Goal: Transaction & Acquisition: Purchase product/service

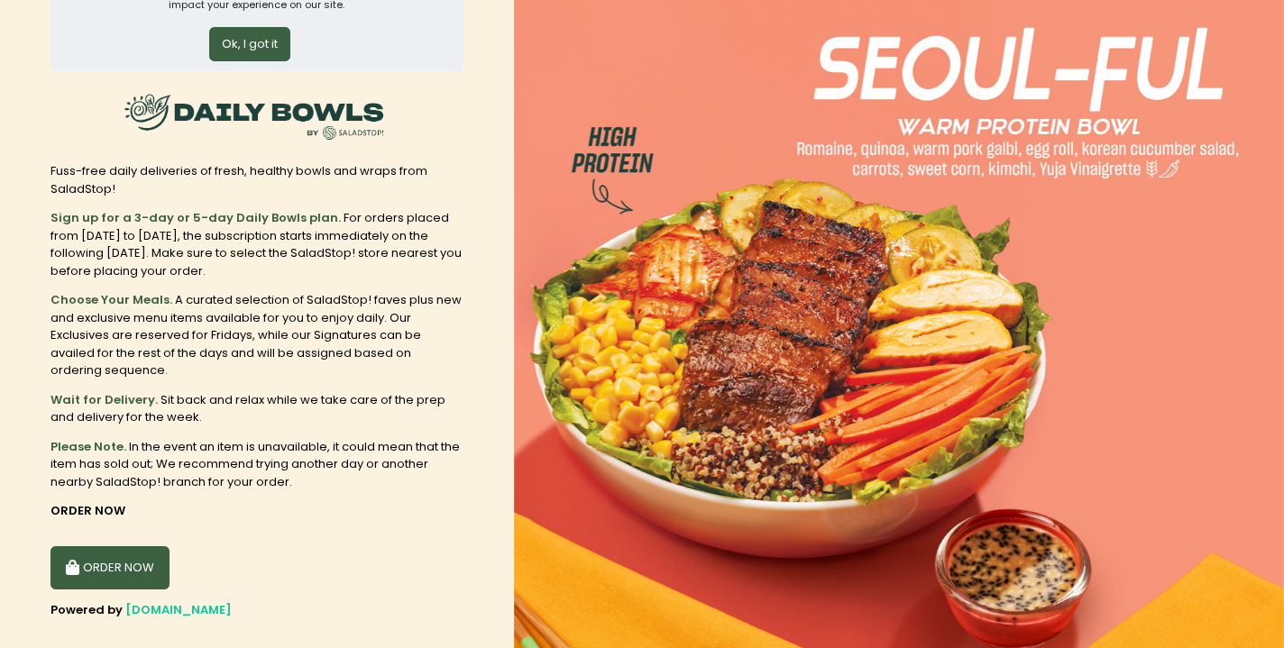
scroll to position [116, 0]
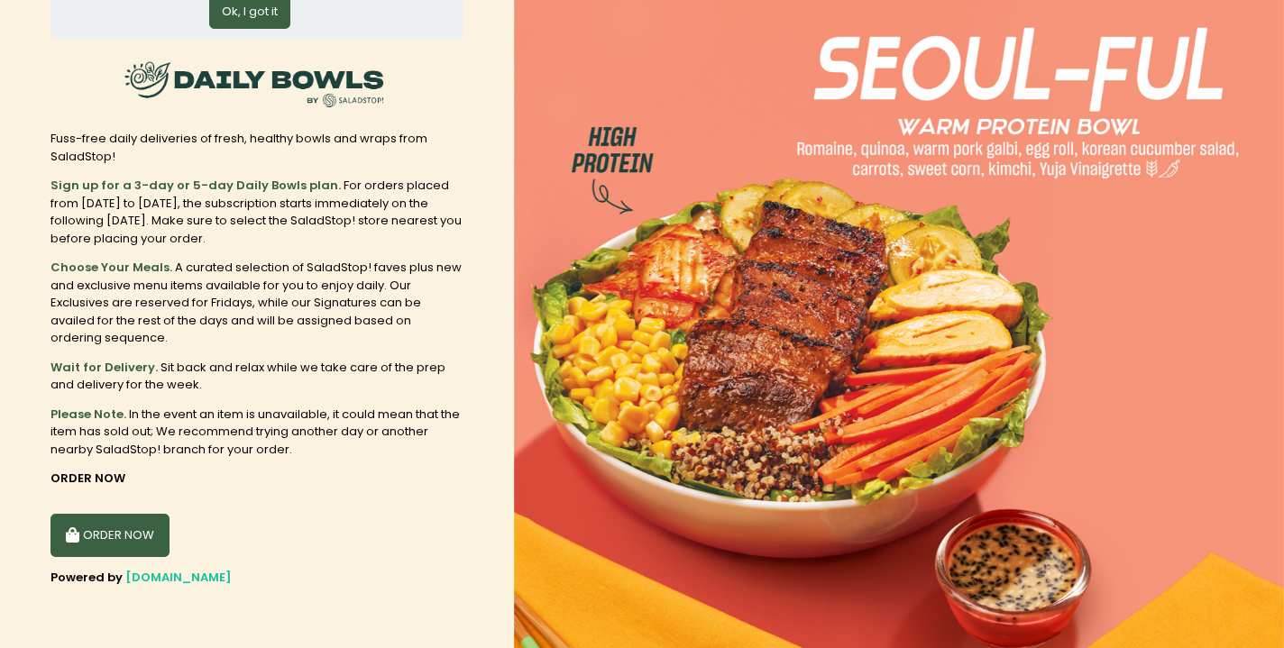
click at [104, 538] on button "ORDER NOW" at bounding box center [110, 535] width 119 height 43
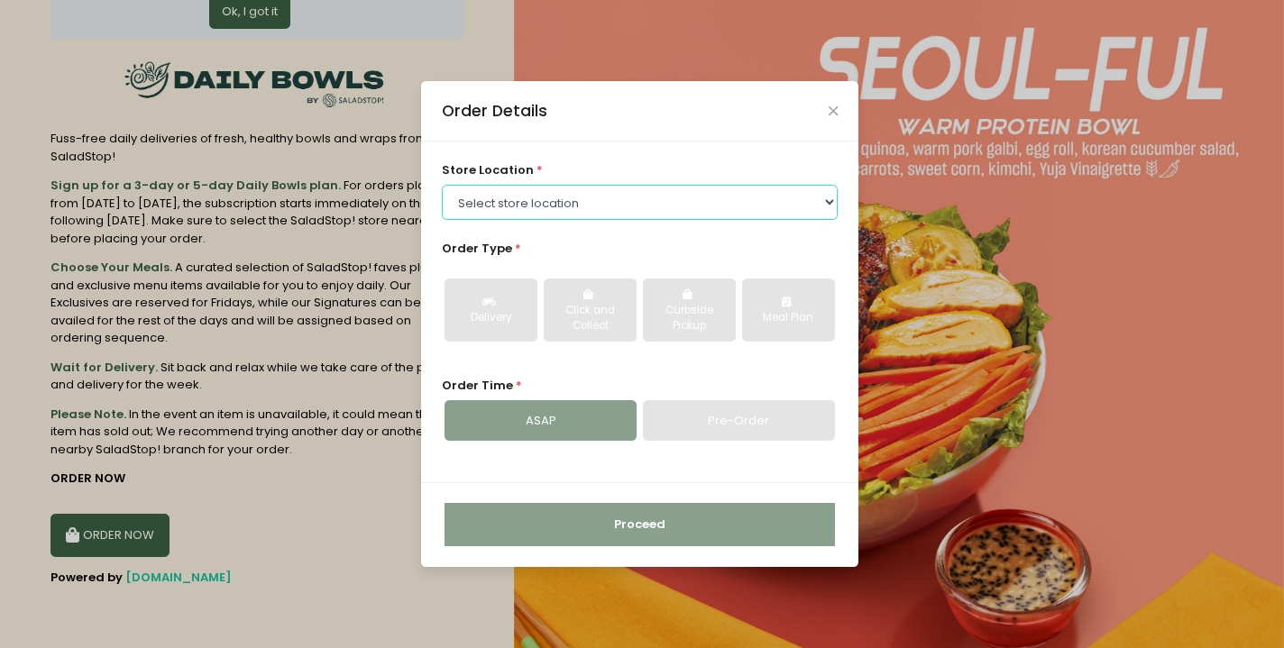
click at [509, 202] on select "Select store location [GEOGRAPHIC_DATA] [PERSON_NAME][GEOGRAPHIC_DATA] [GEOGRAP…" at bounding box center [640, 202] width 397 height 34
select select "6216e1c5a1873057bf702894"
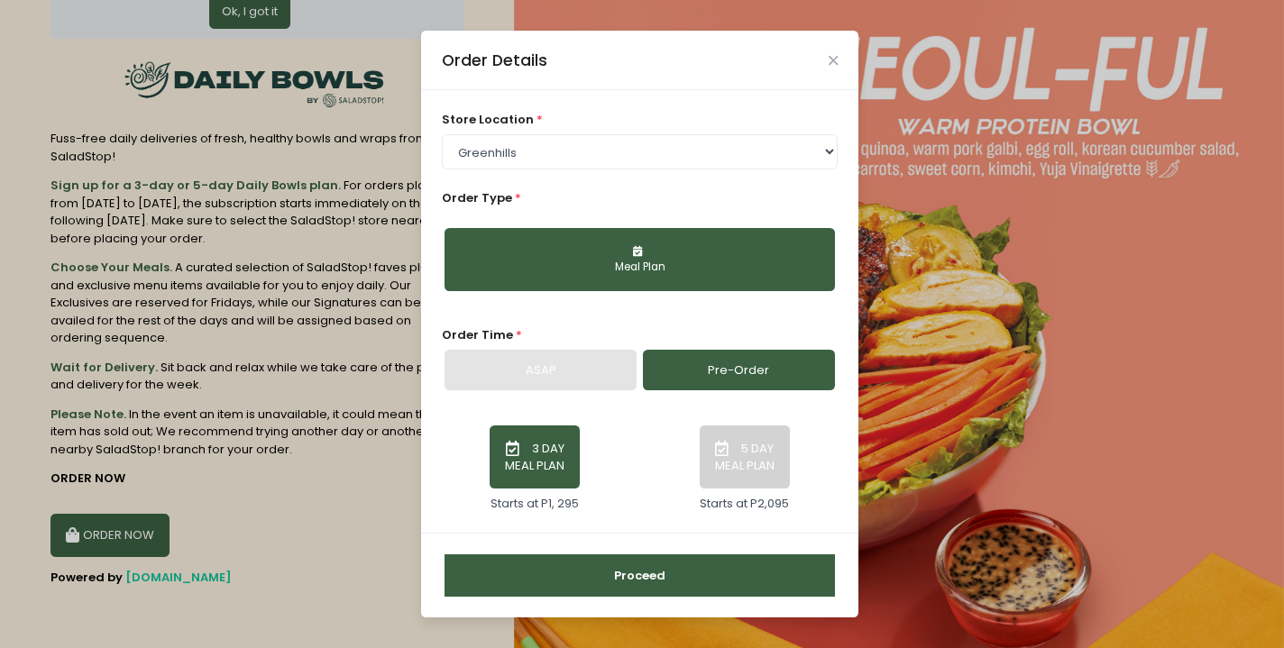
click at [738, 373] on link "Pre-Order" at bounding box center [739, 370] width 192 height 41
click at [733, 467] on button "5 DAY MEAL PLAN" at bounding box center [745, 457] width 90 height 63
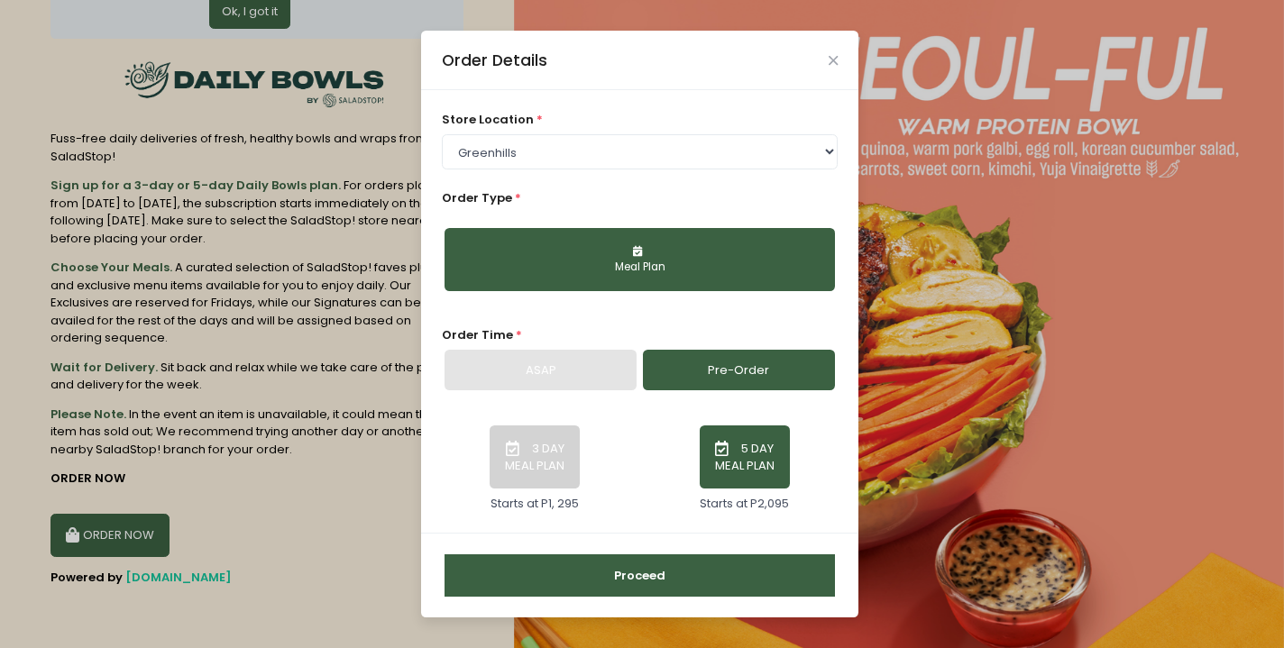
click at [666, 278] on button "Meal Plan" at bounding box center [640, 259] width 391 height 63
click at [623, 559] on button "Proceed" at bounding box center [640, 576] width 391 height 43
